Goal: Complete application form: Complete application form

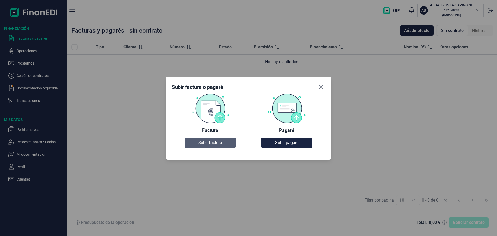
click at [209, 144] on span "Subir factura" at bounding box center [210, 142] width 24 height 6
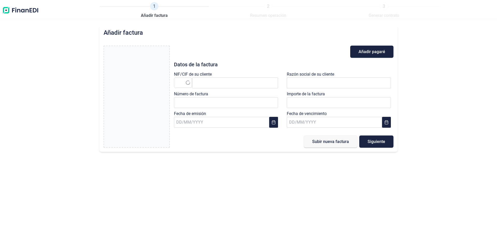
type input "0,00 €"
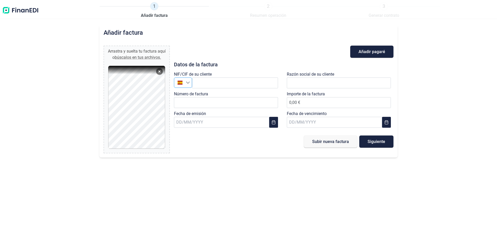
drag, startPoint x: 187, startPoint y: 80, endPoint x: 188, endPoint y: 86, distance: 6.0
click at [187, 80] on icon "Seleccione un país" at bounding box center [188, 82] width 4 height 4
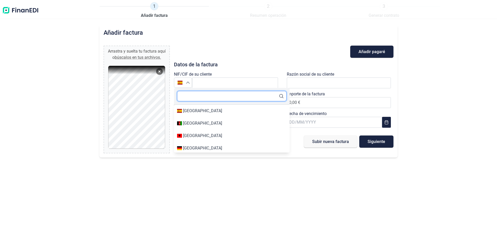
click at [186, 98] on input "text" at bounding box center [231, 96] width 109 height 10
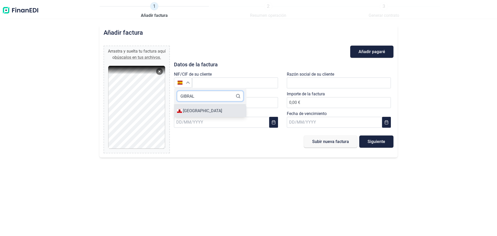
type input "GIBRAL"
click at [195, 108] on div "[GEOGRAPHIC_DATA]" at bounding box center [202, 111] width 39 height 6
type input "[GEOGRAPHIC_DATA]"
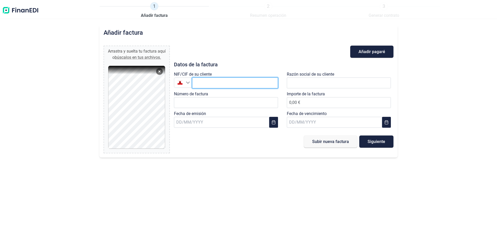
click at [212, 82] on input "text" at bounding box center [235, 82] width 86 height 11
type input "GI114902"
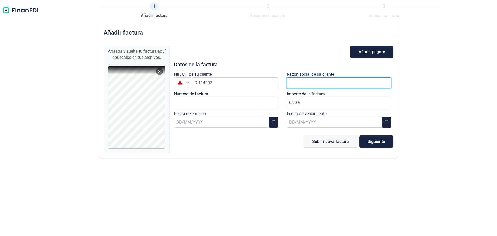
click at [316, 80] on input "text" at bounding box center [339, 82] width 104 height 11
type input "SITUS CONSTRUCTION LIMITED"
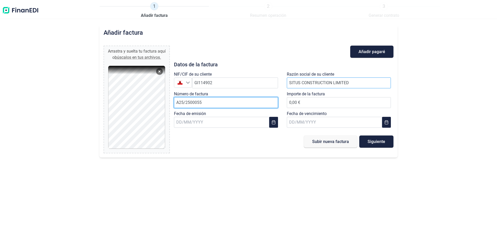
type input "A25/2500055"
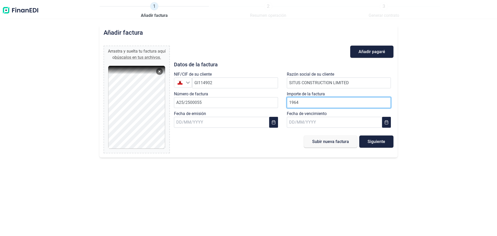
type input "19640"
type input "19.640,65 €"
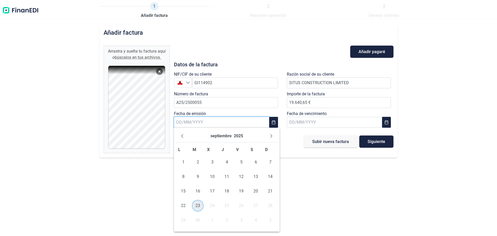
click at [197, 205] on span "23" at bounding box center [197, 205] width 10 height 10
type input "[DATE]"
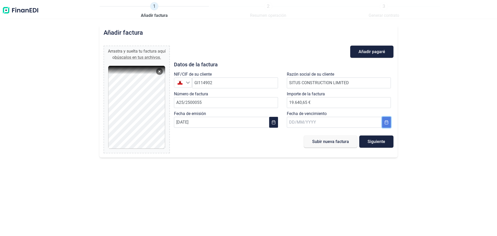
click at [386, 125] on button "Choose Date" at bounding box center [386, 122] width 9 height 11
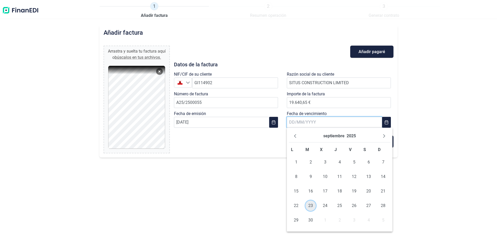
click at [309, 204] on span "23" at bounding box center [310, 205] width 10 height 10
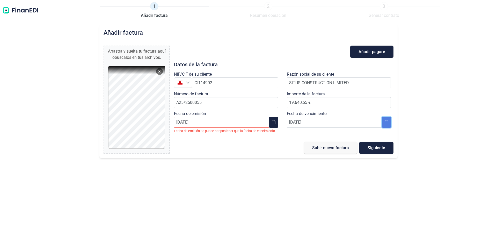
click at [387, 121] on icon "Choose Date" at bounding box center [385, 122] width 3 height 4
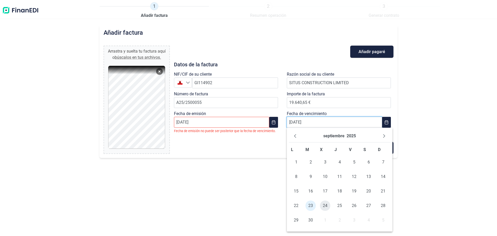
click at [323, 205] on span "24" at bounding box center [325, 205] width 10 height 10
type input "[DATE]"
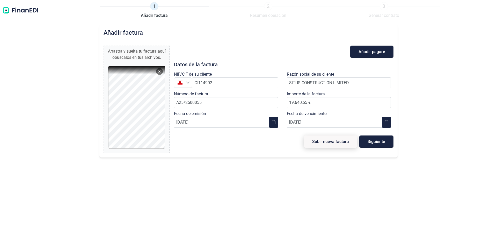
click at [333, 142] on span "Subir nueva factura" at bounding box center [330, 141] width 37 height 4
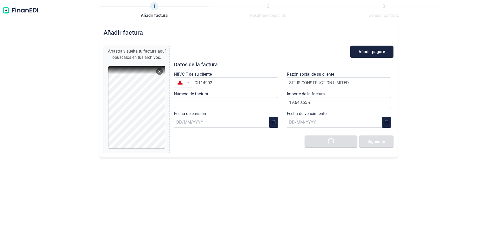
type input "0,00 €"
